Goal: Obtain resource: Obtain resource

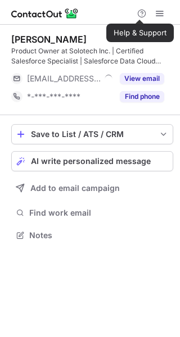
scroll to position [227, 180]
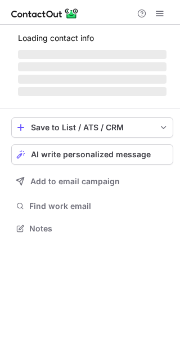
scroll to position [235, 180]
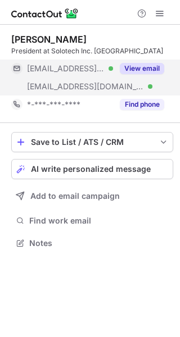
click at [132, 68] on button "View email" at bounding box center [142, 68] width 44 height 11
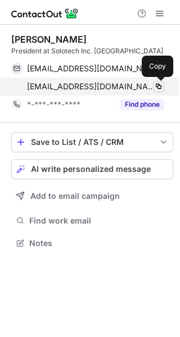
click at [158, 87] on span at bounding box center [158, 86] width 9 height 9
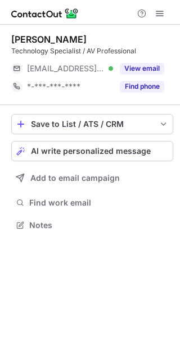
scroll to position [217, 180]
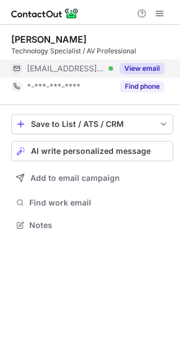
click at [135, 73] on button "View email" at bounding box center [142, 68] width 44 height 11
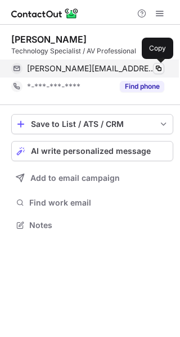
click at [158, 66] on span at bounding box center [158, 68] width 9 height 9
click at [156, 66] on span at bounding box center [158, 68] width 9 height 9
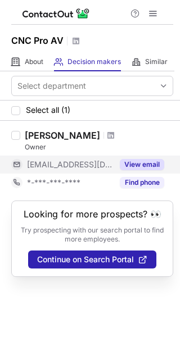
click at [115, 159] on div "View email" at bounding box center [138, 164] width 51 height 18
click at [132, 161] on div "***@cncproav.com" at bounding box center [95, 164] width 137 height 10
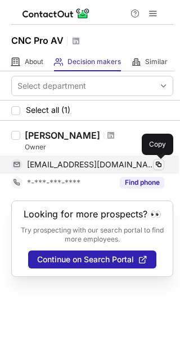
click at [155, 162] on span at bounding box center [158, 164] width 9 height 9
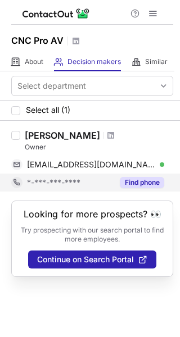
click at [145, 182] on button "Find phone" at bounding box center [142, 182] width 44 height 11
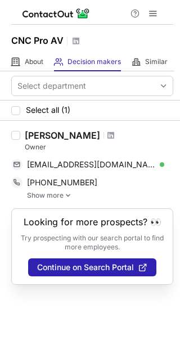
click at [59, 191] on link "Show more" at bounding box center [100, 195] width 146 height 8
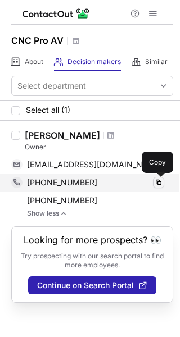
click at [158, 184] on span at bounding box center [158, 182] width 9 height 9
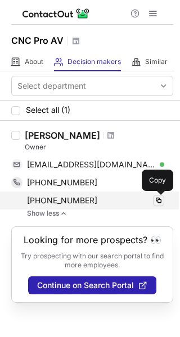
click at [155, 200] on span at bounding box center [158, 200] width 9 height 9
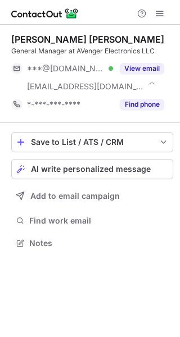
scroll to position [235, 180]
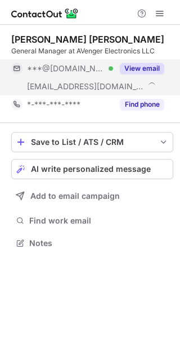
click at [126, 65] on button "View email" at bounding box center [142, 68] width 44 height 11
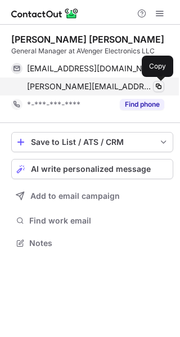
click at [155, 87] on span at bounding box center [158, 86] width 9 height 9
click at [155, 86] on span at bounding box center [158, 86] width 9 height 9
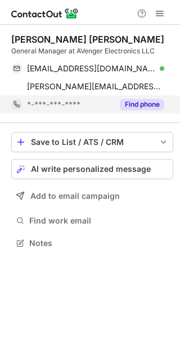
click at [120, 104] on button "Find phone" at bounding box center [142, 104] width 44 height 11
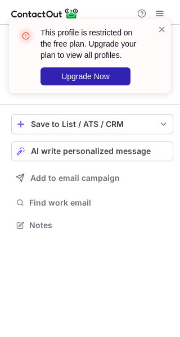
scroll to position [217, 180]
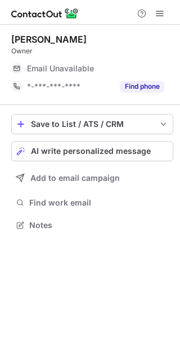
scroll to position [217, 180]
